Goal: Use online tool/utility: Utilize a website feature to perform a specific function

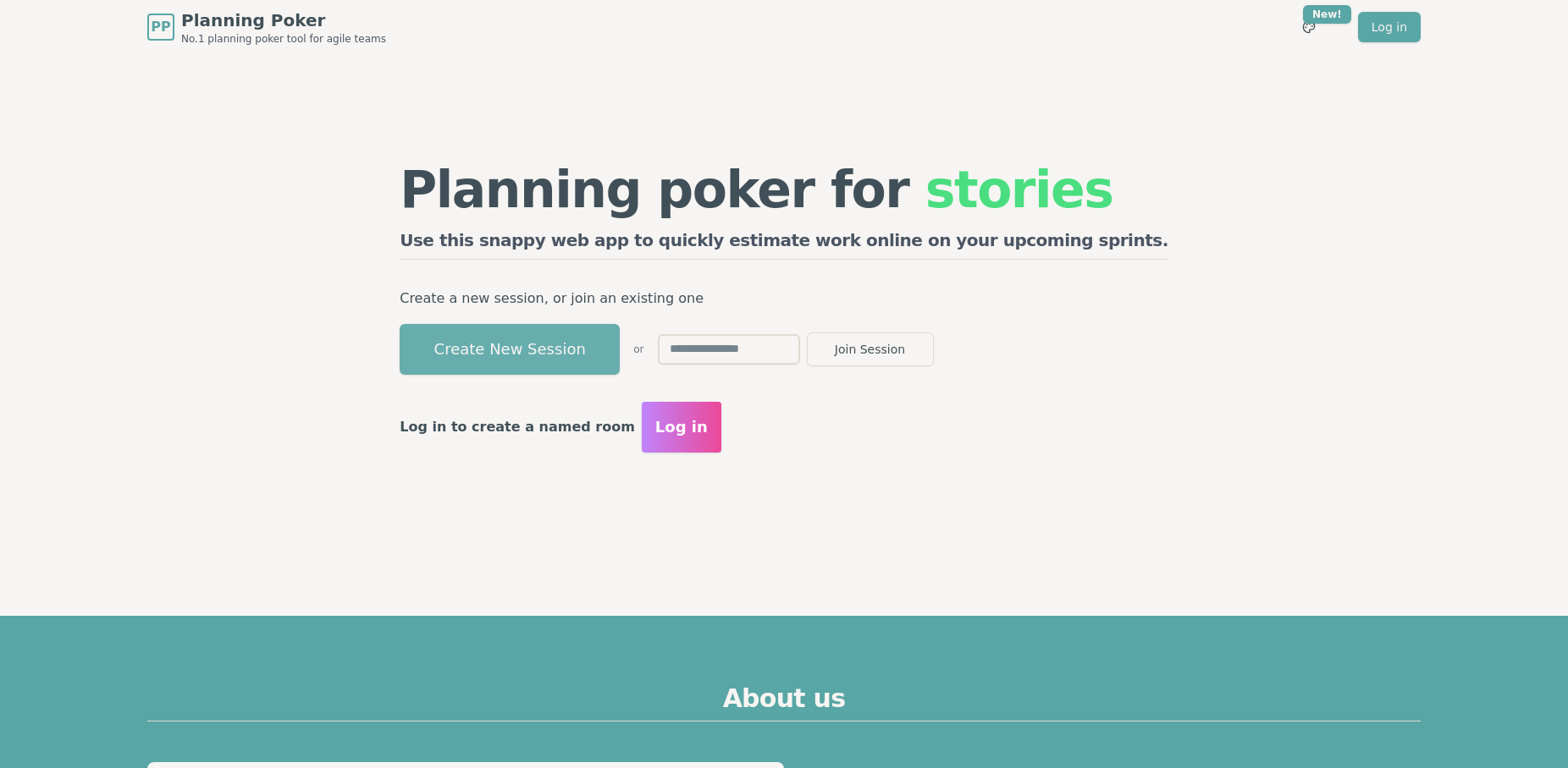
click at [548, 348] on button "Create New Session" at bounding box center [509, 349] width 220 height 51
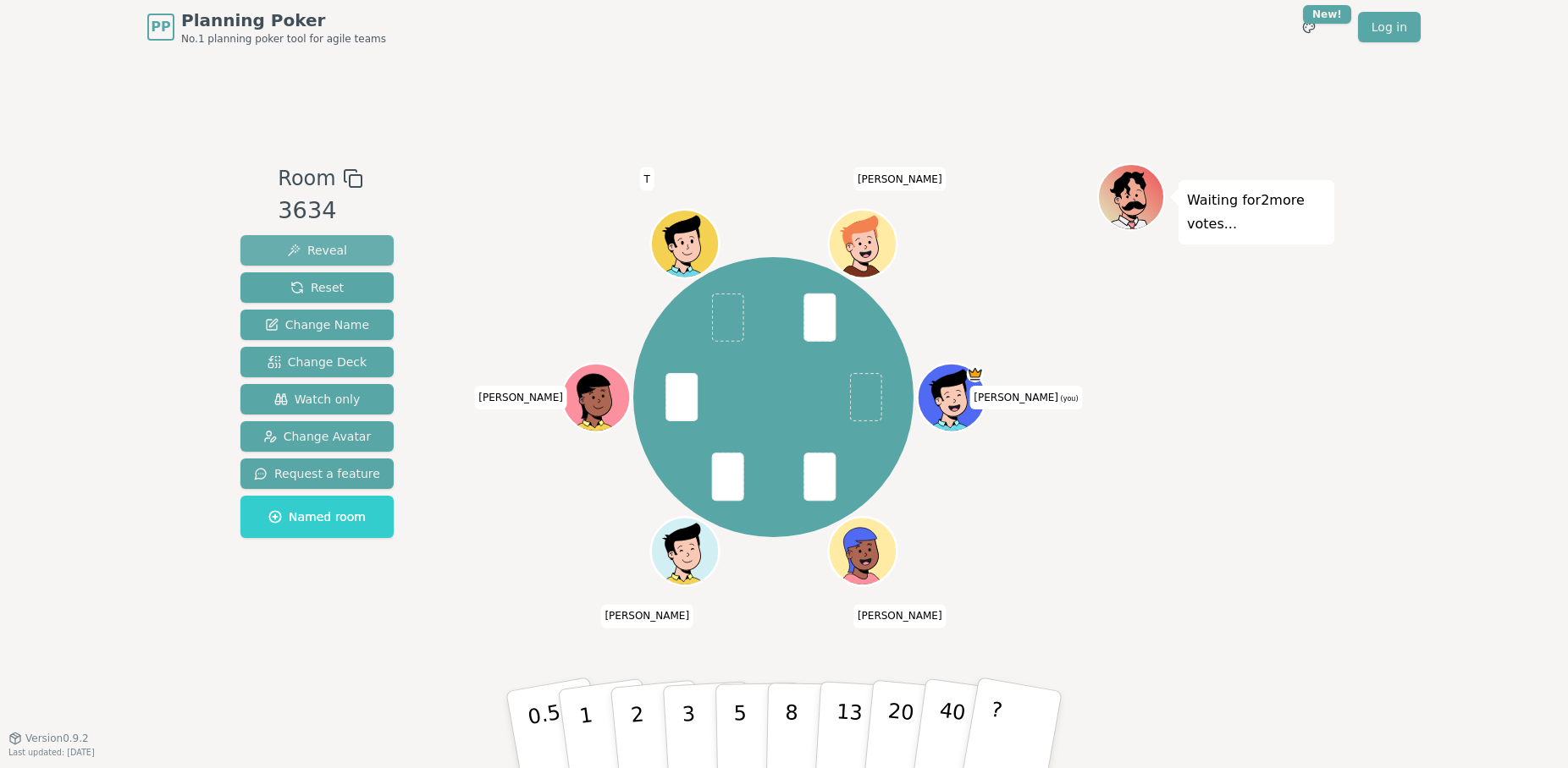
click at [322, 249] on span "Reveal" at bounding box center [317, 250] width 61 height 17
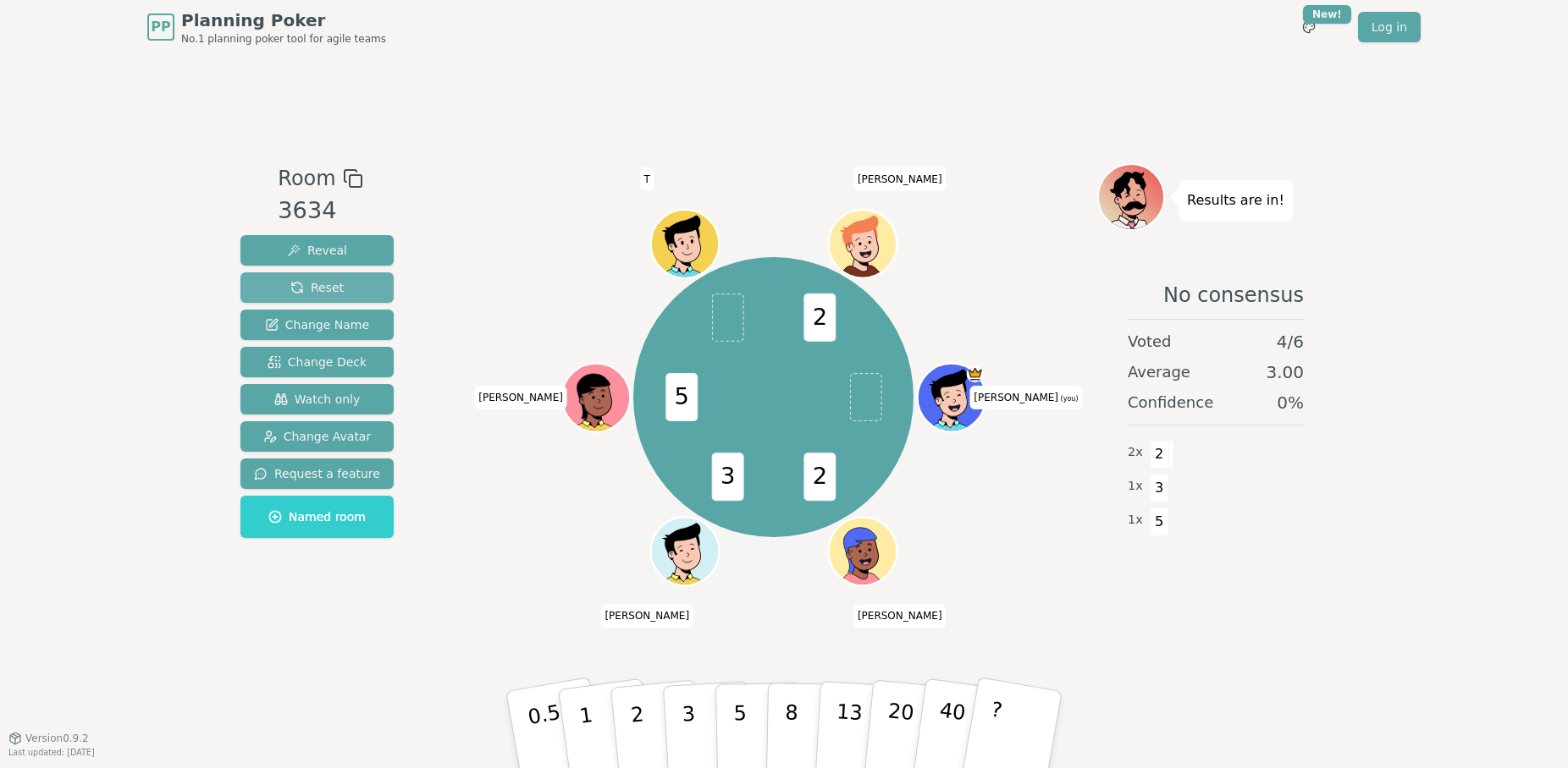
click at [326, 279] on span "Reset" at bounding box center [317, 287] width 53 height 17
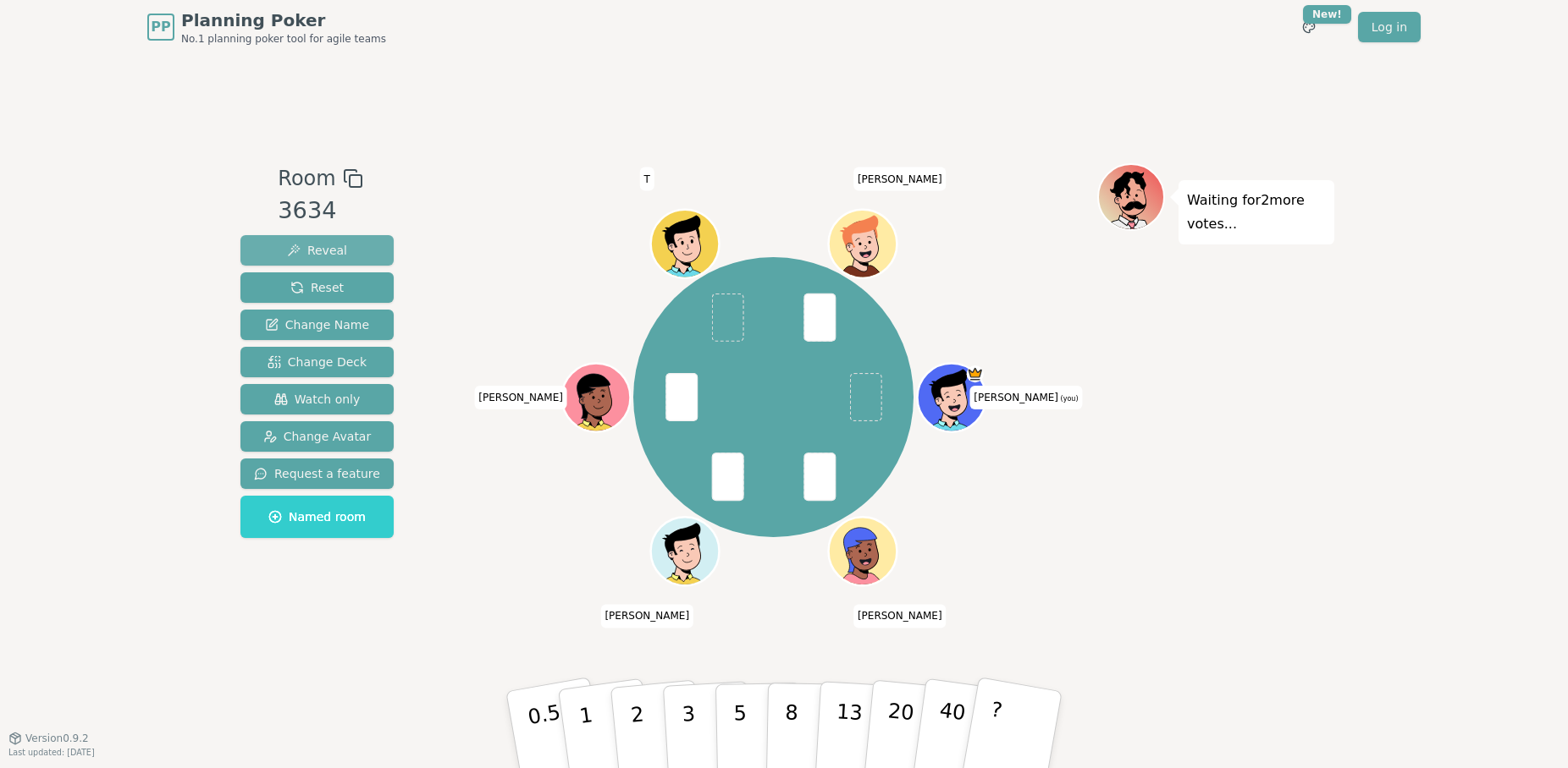
click at [313, 250] on span "Reveal" at bounding box center [317, 250] width 61 height 17
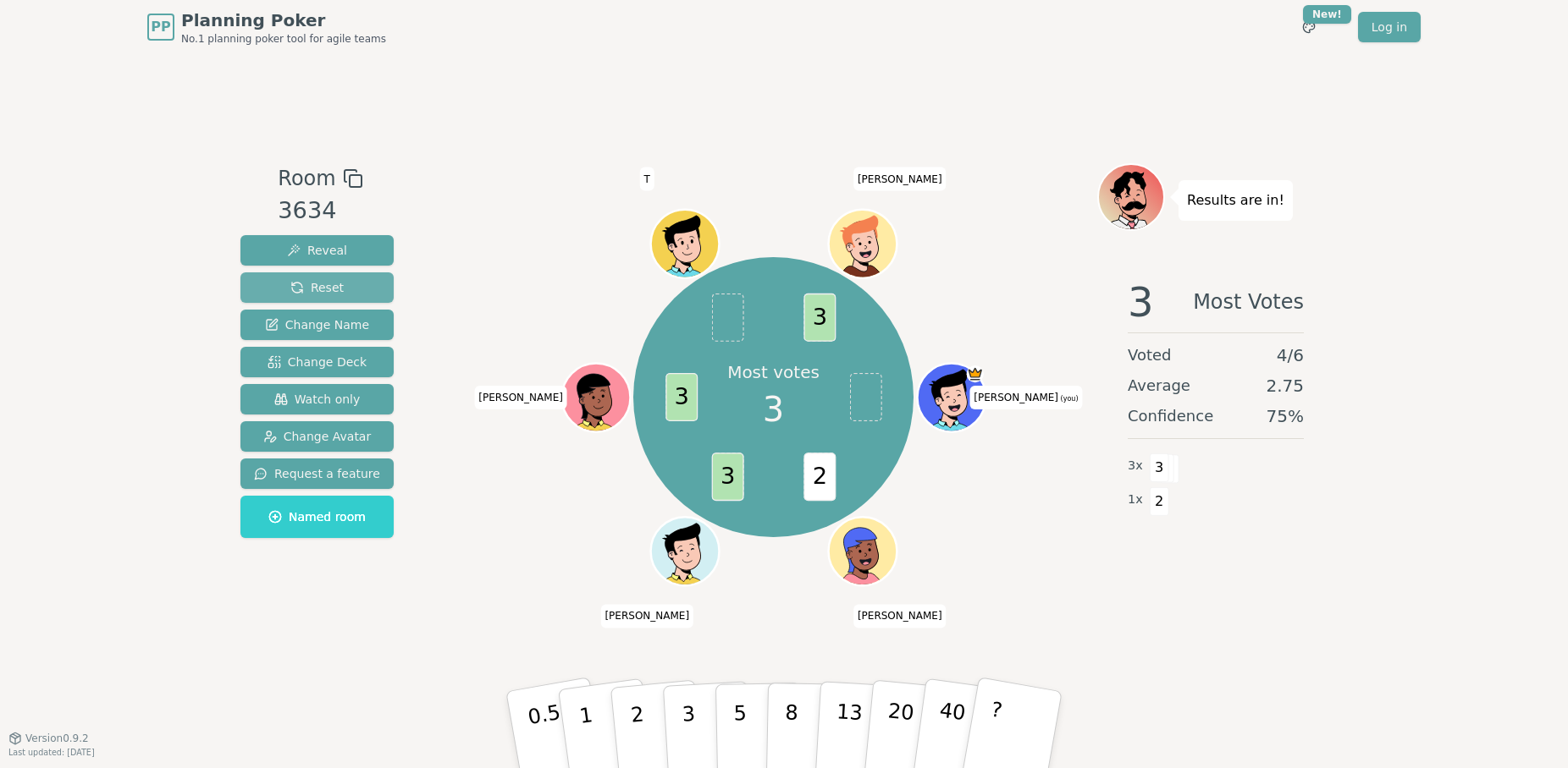
click at [325, 284] on span "Reset" at bounding box center [317, 287] width 53 height 17
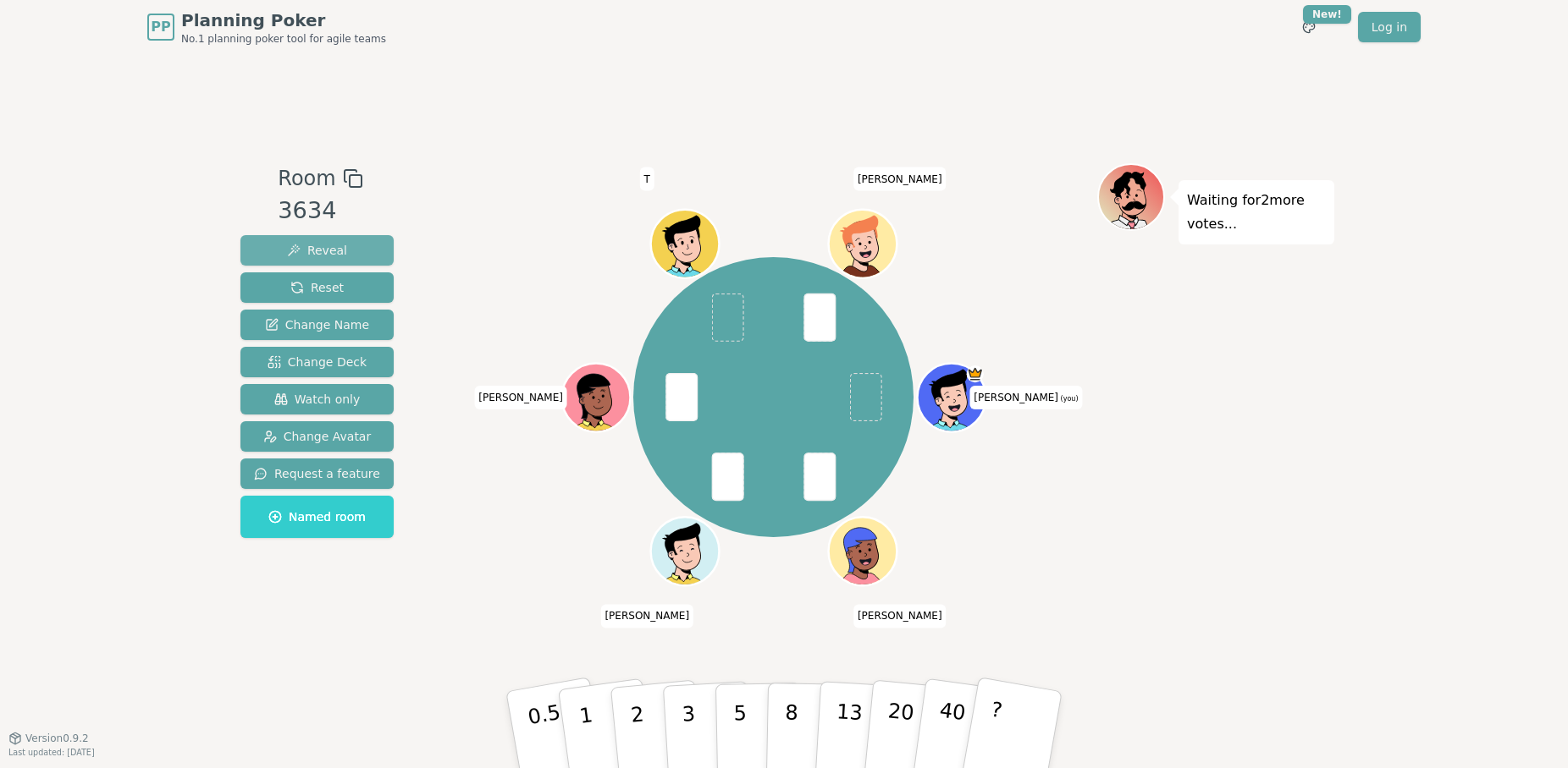
click at [321, 249] on span "Reveal" at bounding box center [317, 250] width 61 height 17
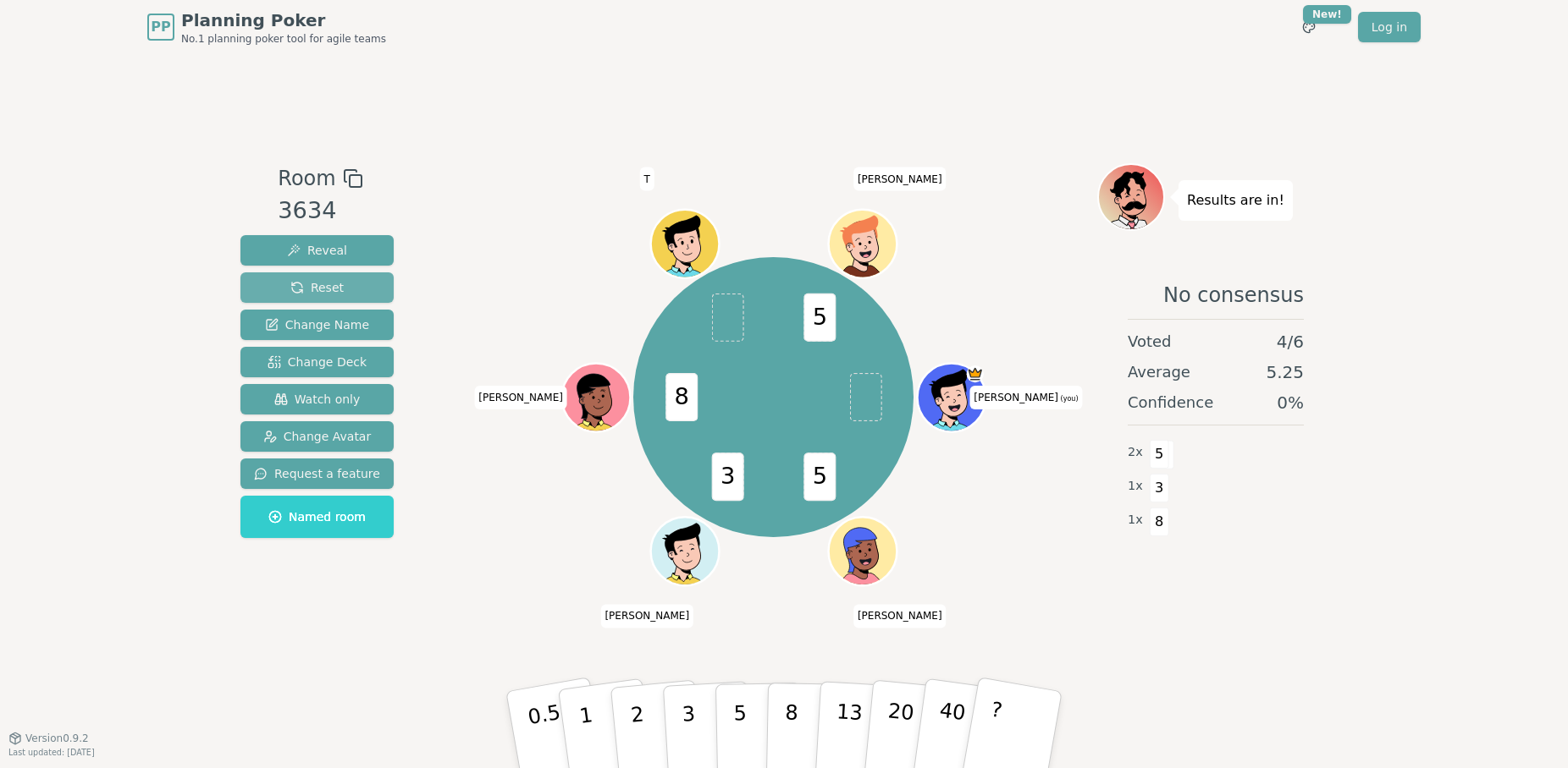
click at [305, 284] on span "Reset" at bounding box center [317, 287] width 53 height 17
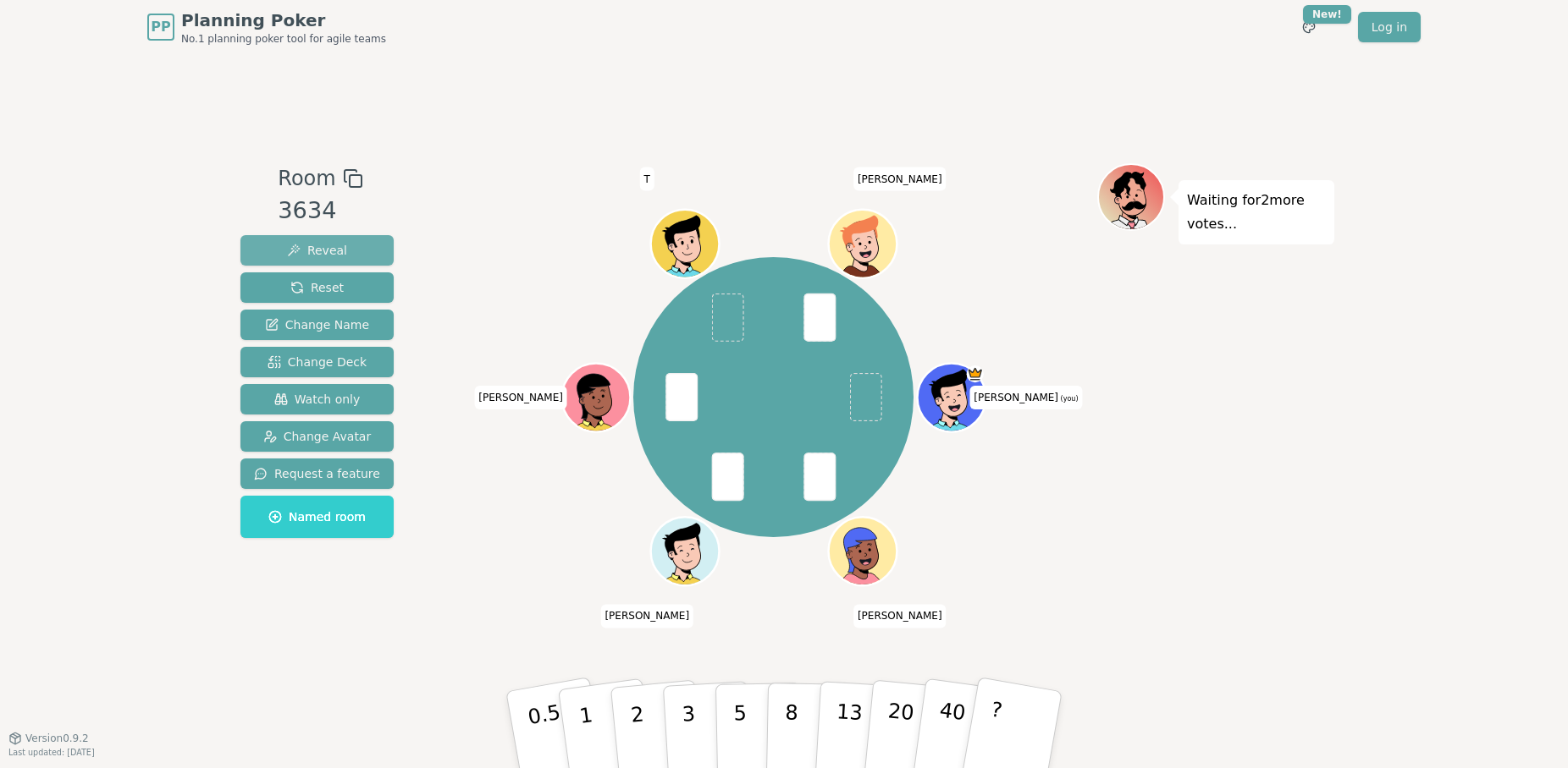
click at [316, 247] on span "Reveal" at bounding box center [317, 250] width 61 height 17
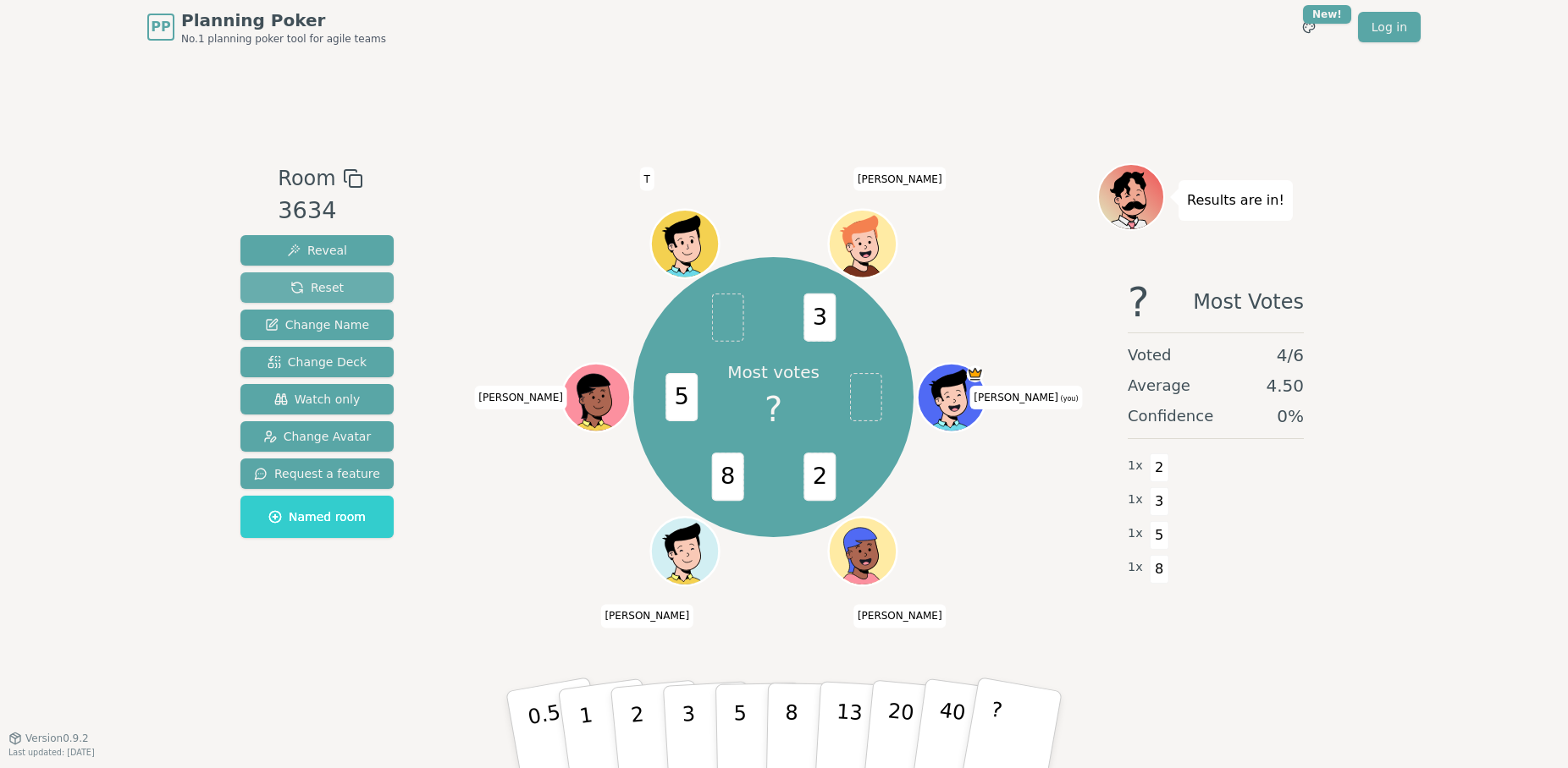
click at [345, 284] on button "Reset" at bounding box center [317, 287] width 153 height 30
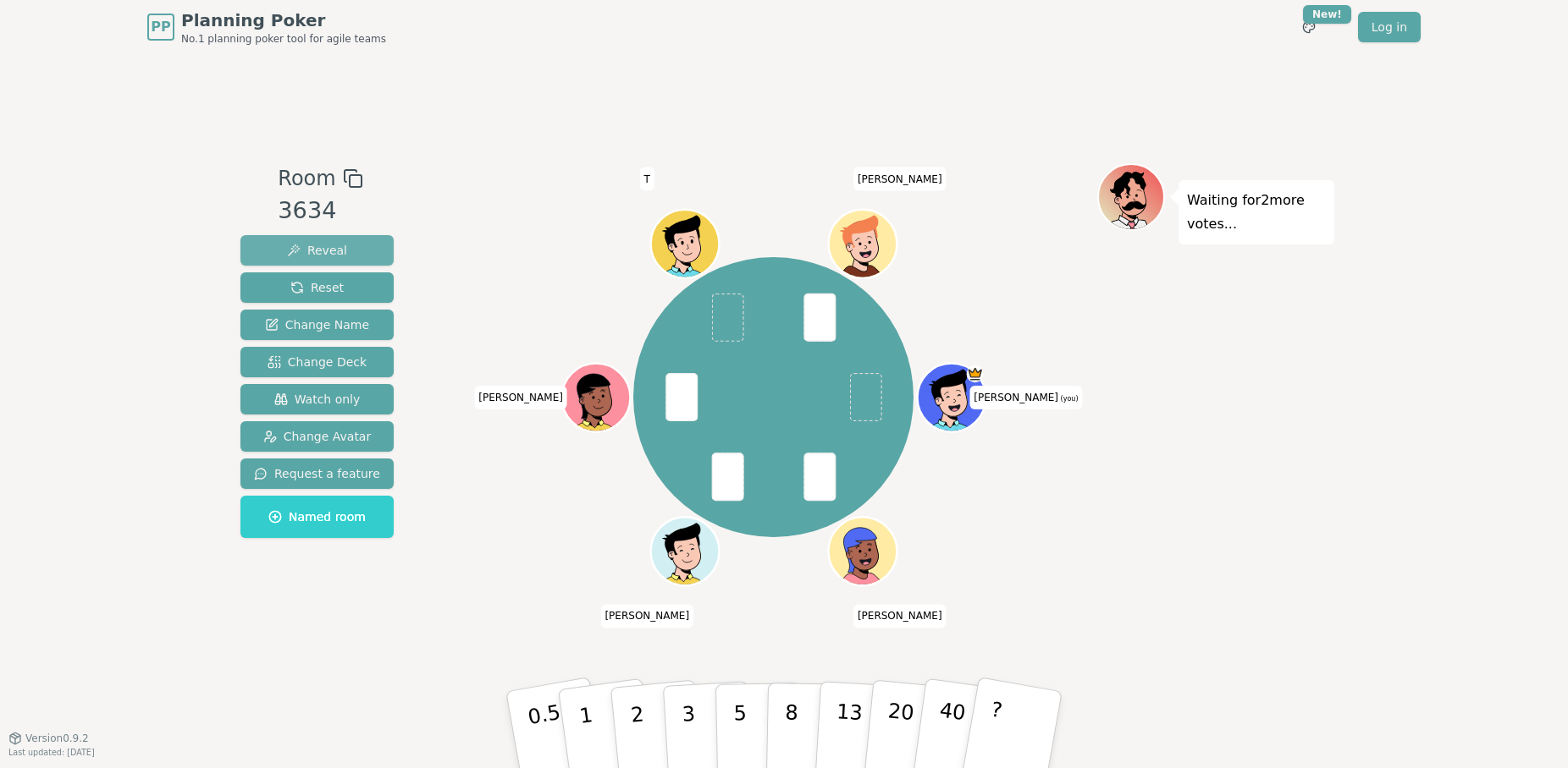
click at [329, 249] on span "Reveal" at bounding box center [317, 250] width 61 height 17
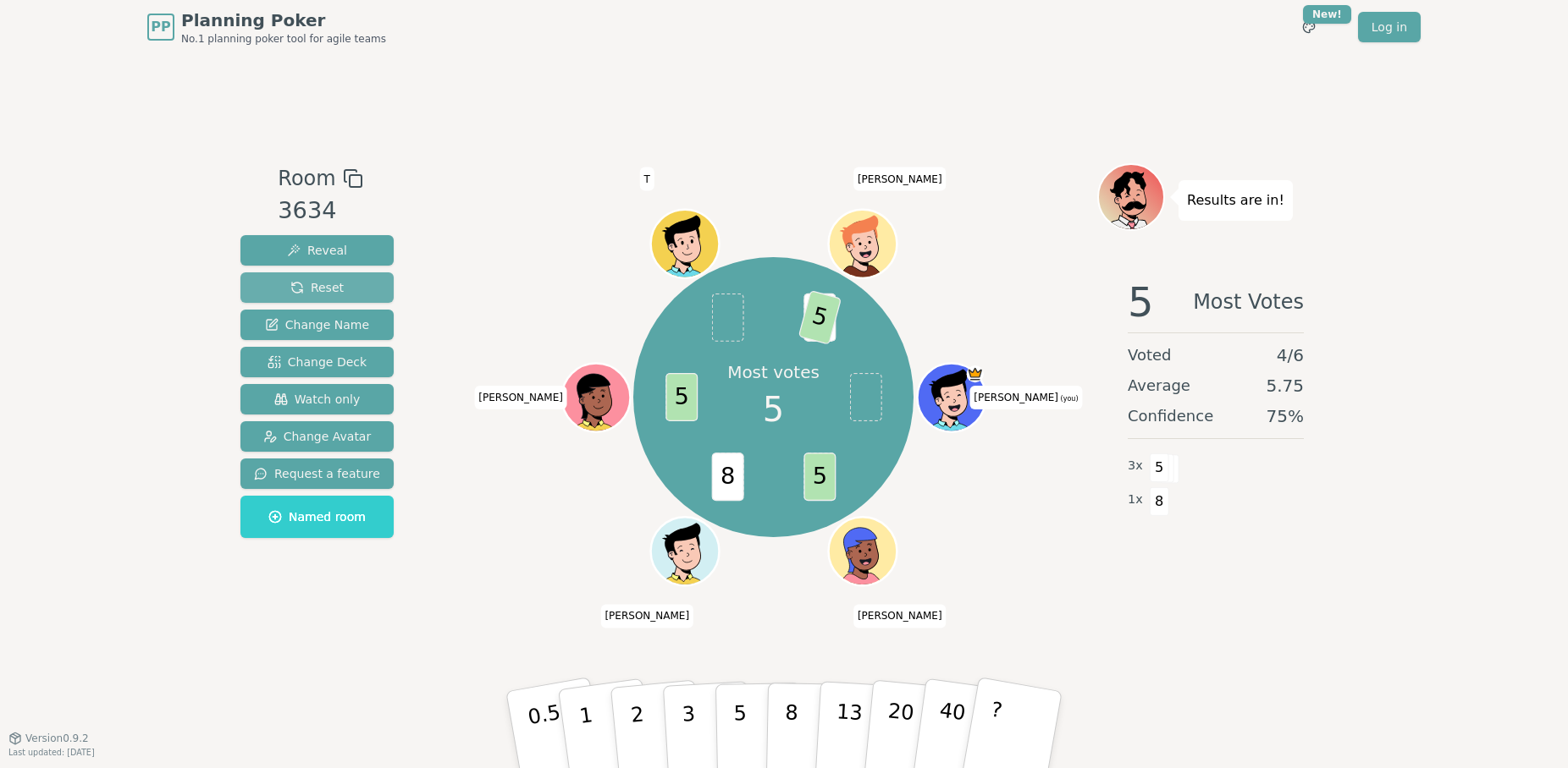
click at [329, 283] on span "Reset" at bounding box center [317, 287] width 53 height 17
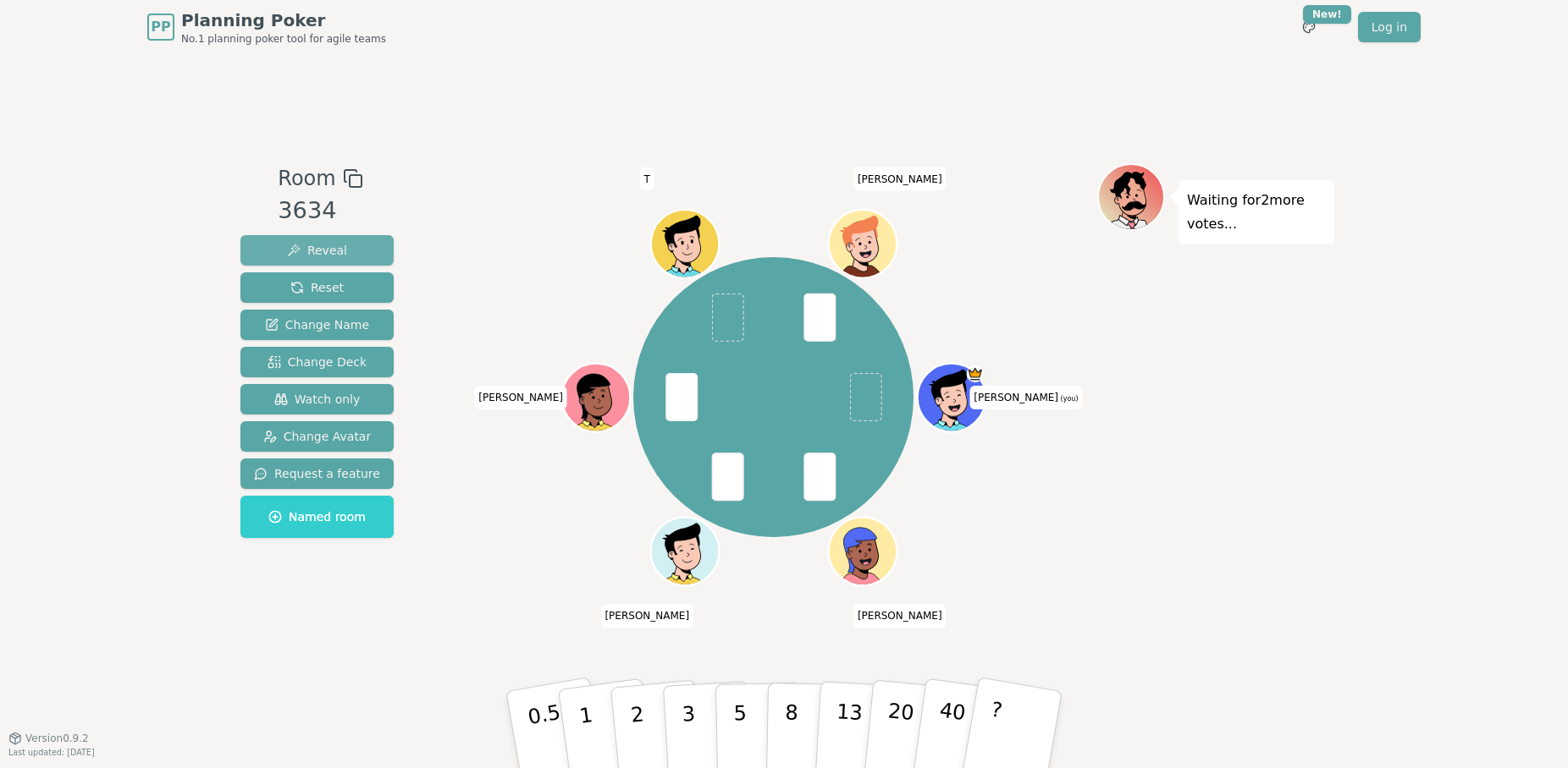
click at [342, 243] on button "Reveal" at bounding box center [317, 250] width 153 height 30
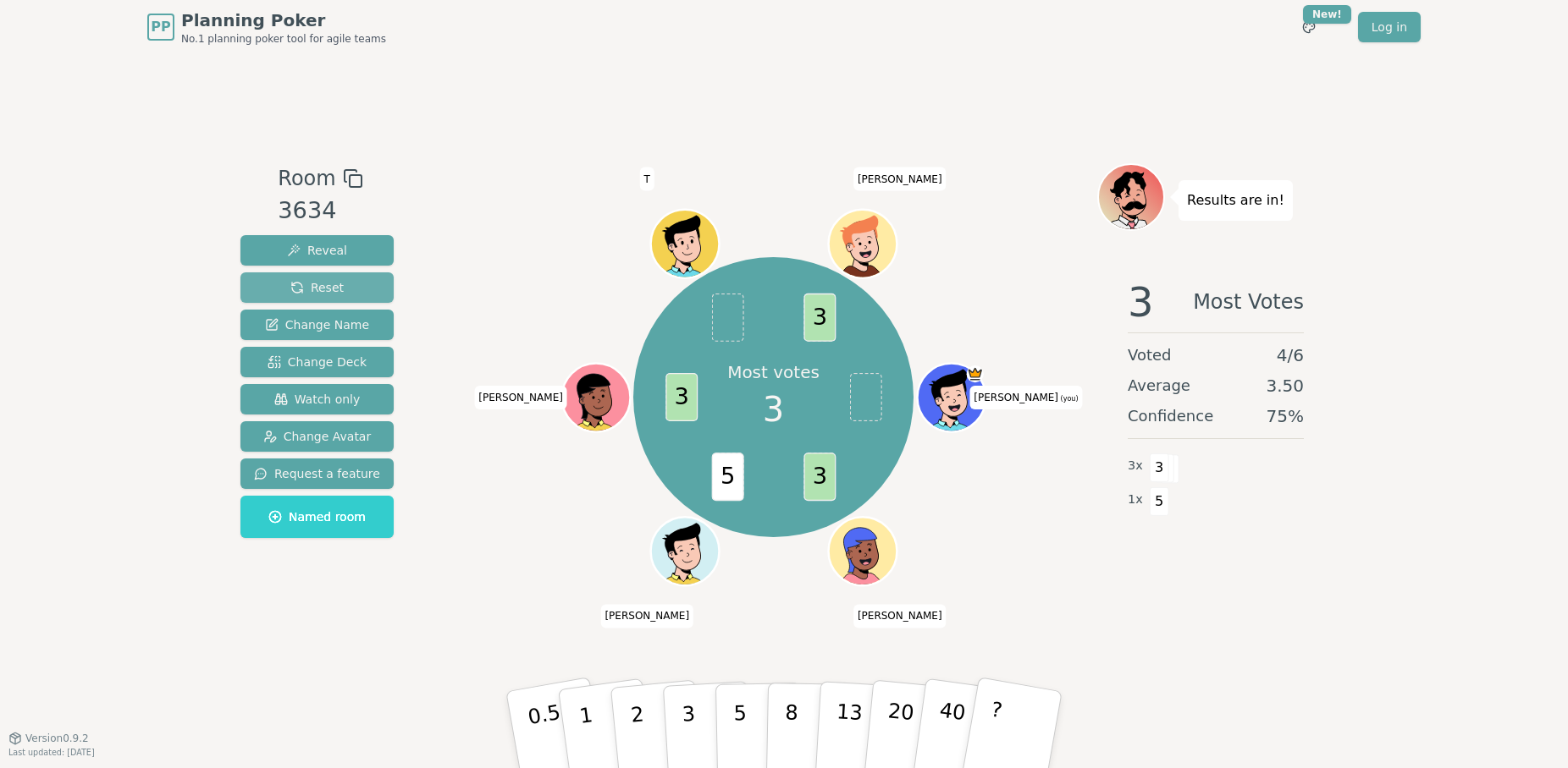
click at [316, 293] on span "Reset" at bounding box center [317, 287] width 53 height 17
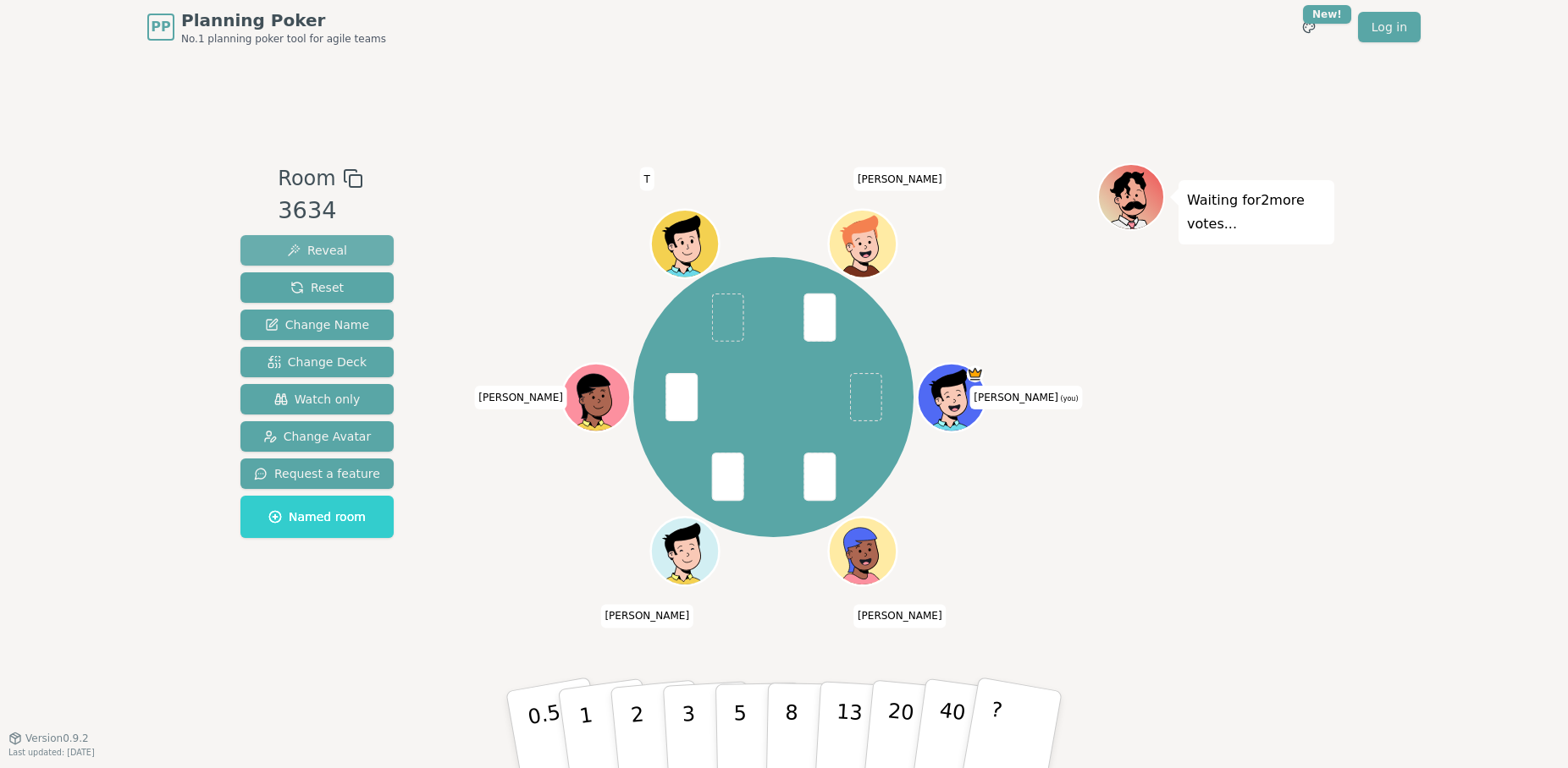
click at [334, 243] on span "Reveal" at bounding box center [317, 250] width 61 height 17
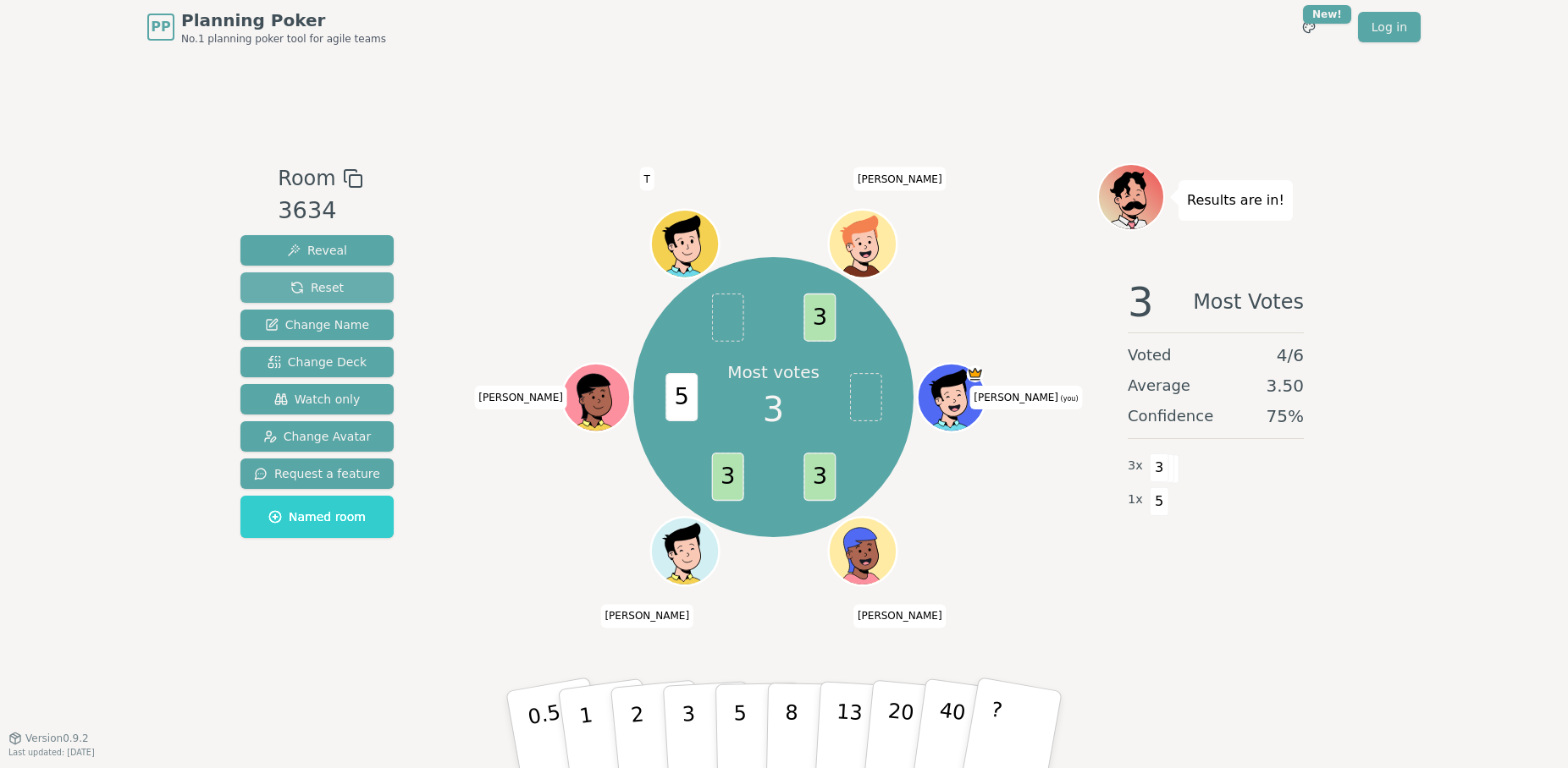
click at [320, 287] on span "Reset" at bounding box center [317, 287] width 53 height 17
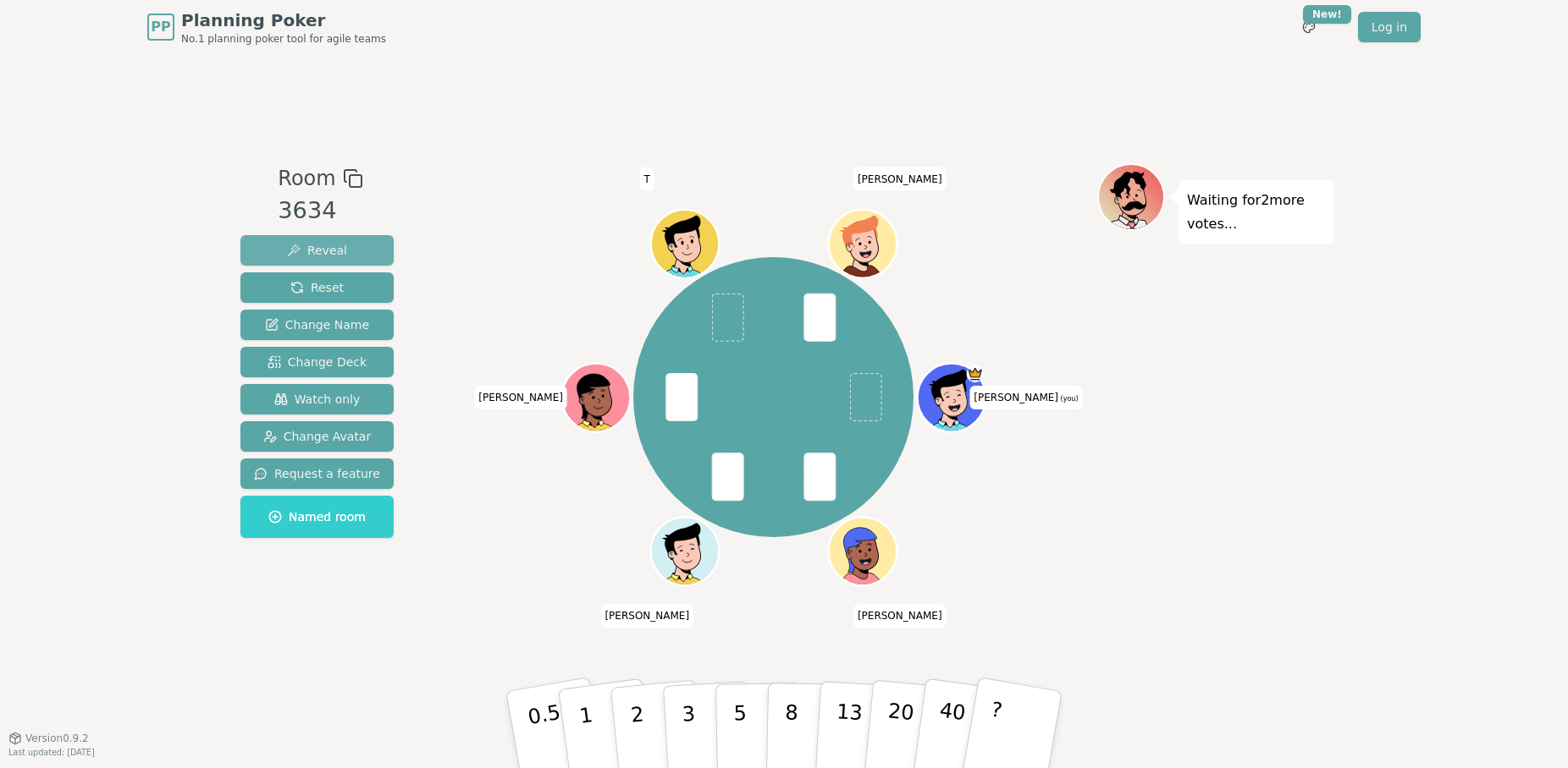
click at [333, 252] on span "Reveal" at bounding box center [317, 250] width 61 height 17
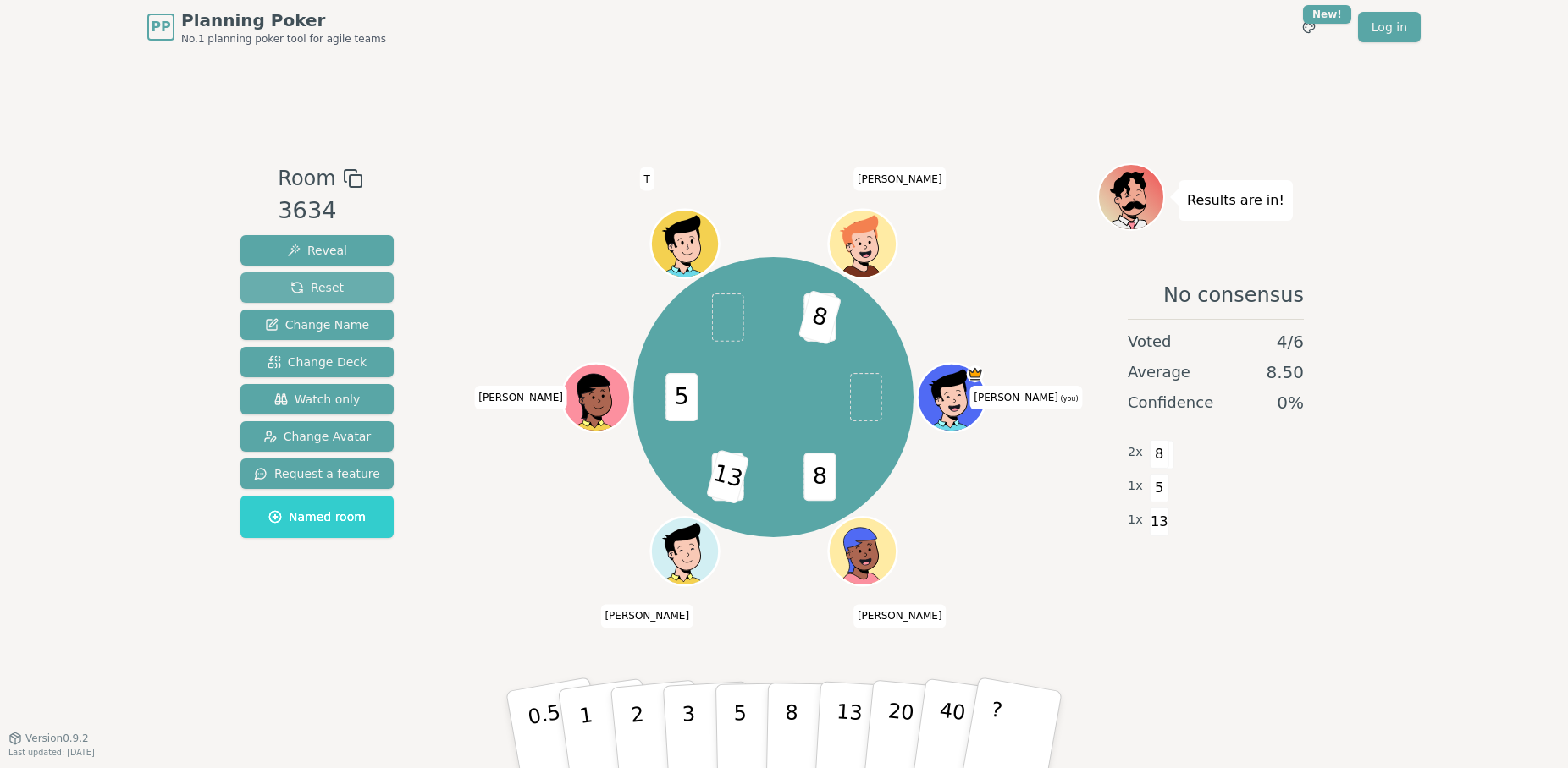
click at [291, 283] on span "Reset" at bounding box center [317, 287] width 53 height 17
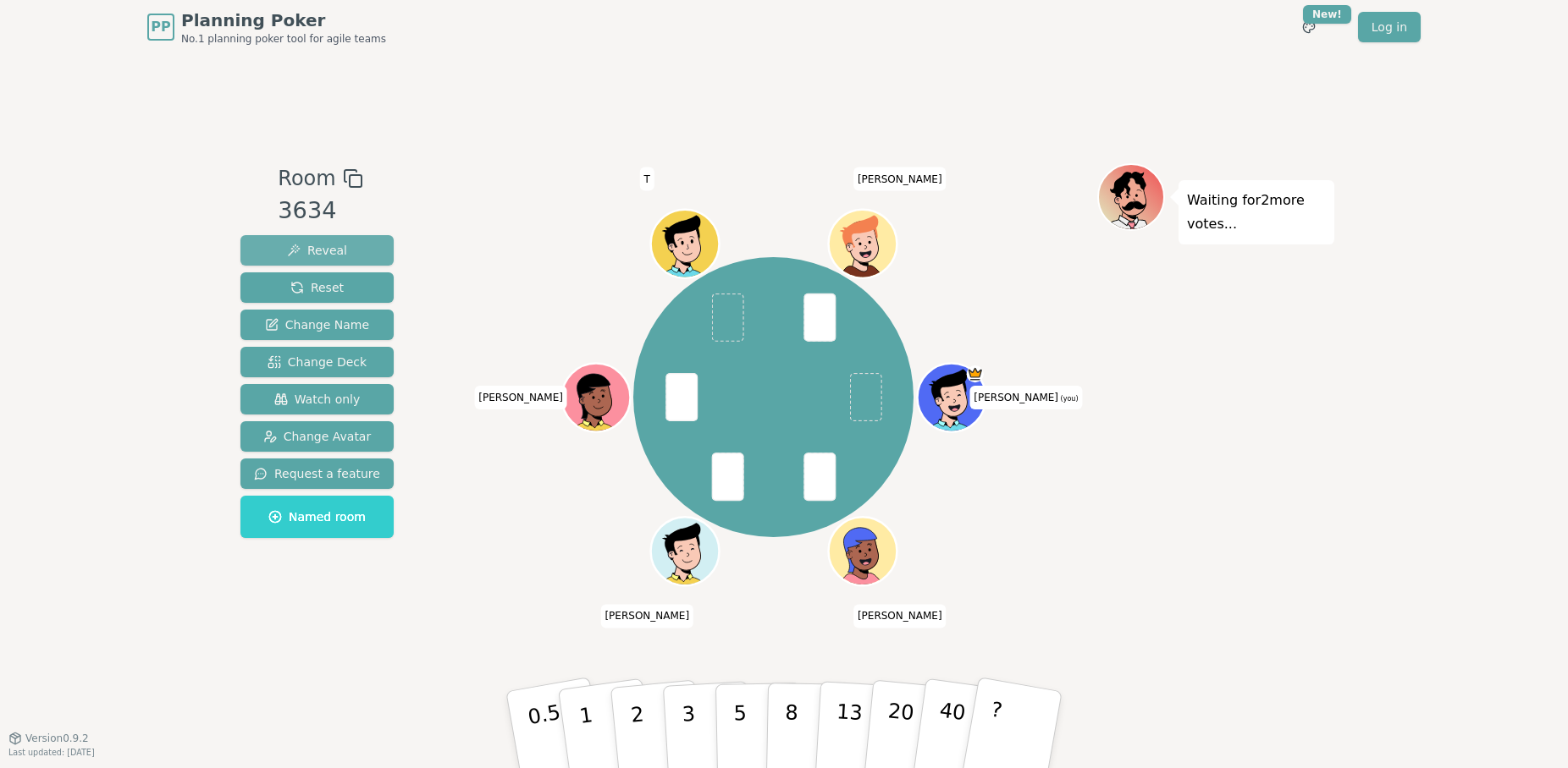
click at [336, 249] on span "Reveal" at bounding box center [317, 250] width 61 height 17
